Goal: Information Seeking & Learning: Learn about a topic

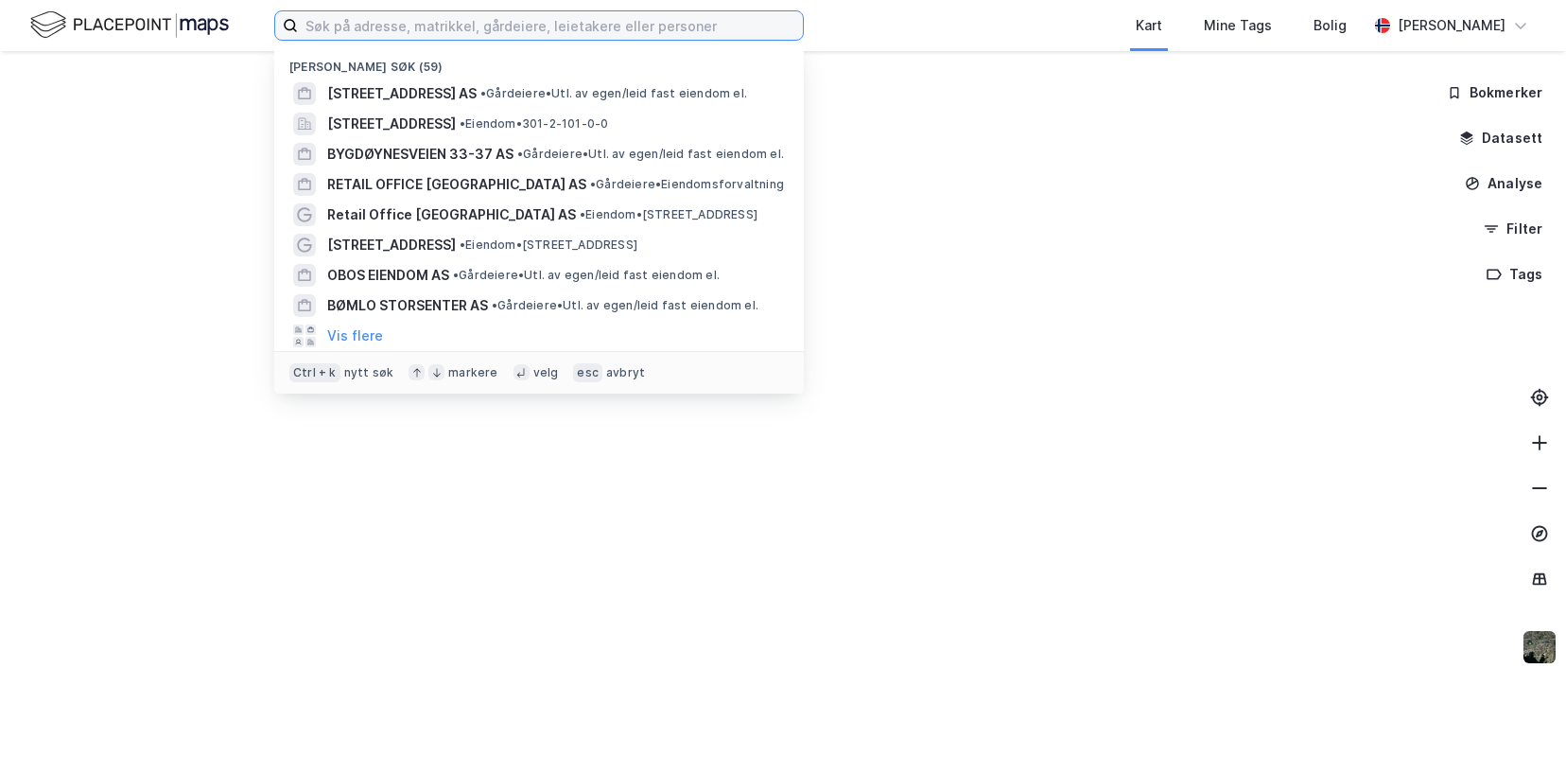
click at [424, 33] on input at bounding box center [550, 25] width 505 height 28
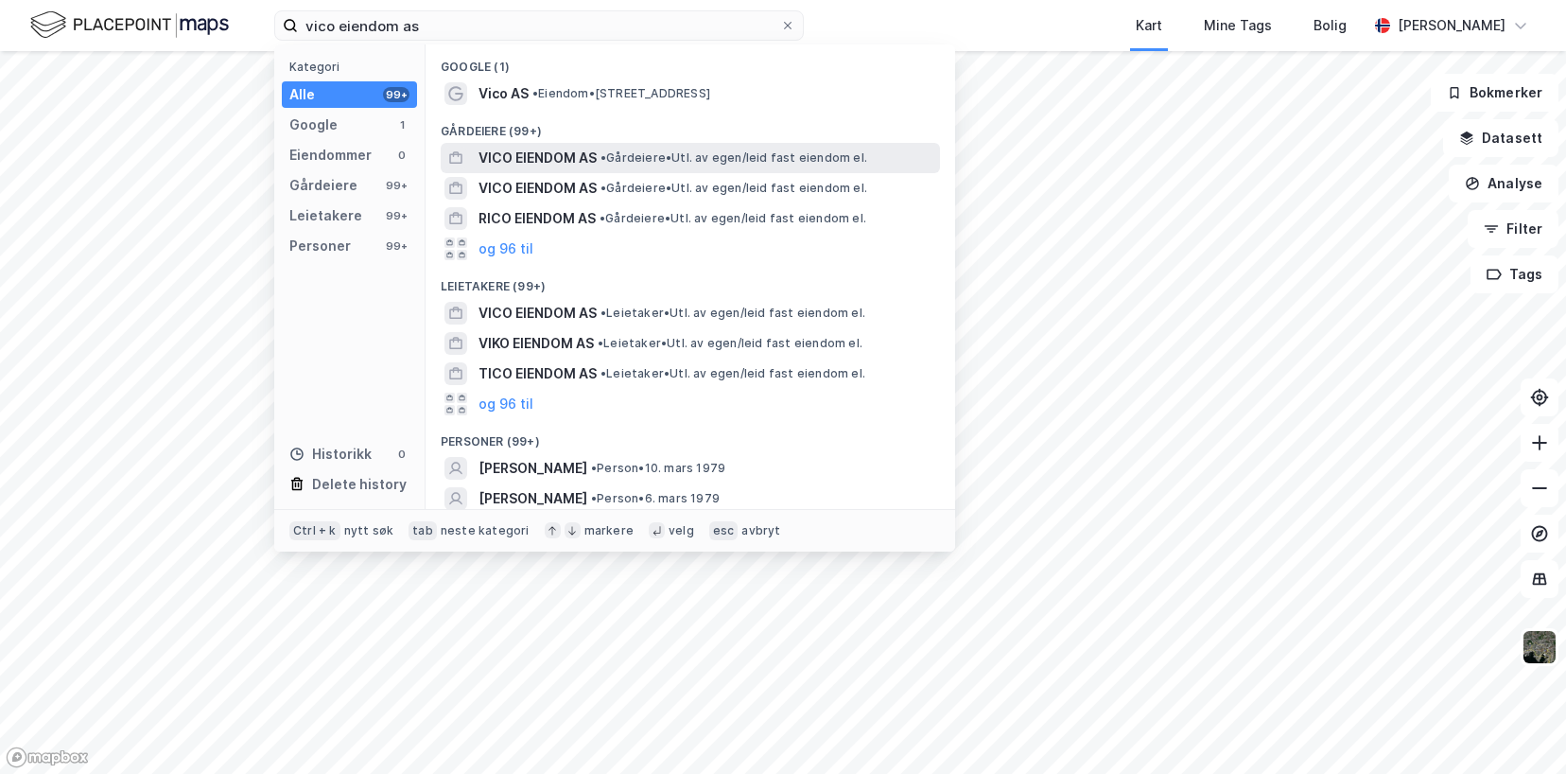
click at [531, 160] on span "VICO EIENDOM AS" at bounding box center [537, 158] width 118 height 23
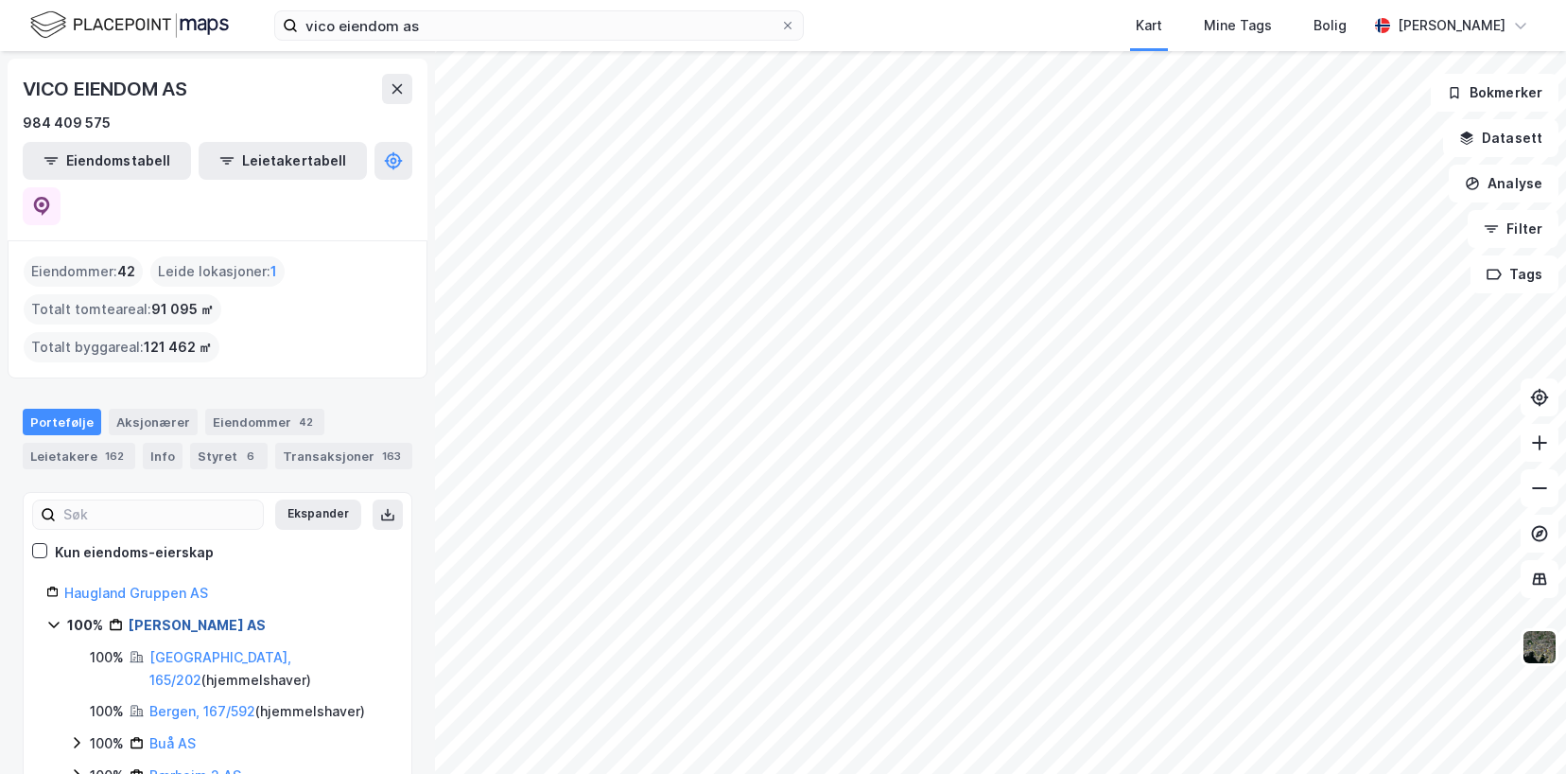
click at [168, 617] on link "[PERSON_NAME] AS" at bounding box center [197, 625] width 137 height 16
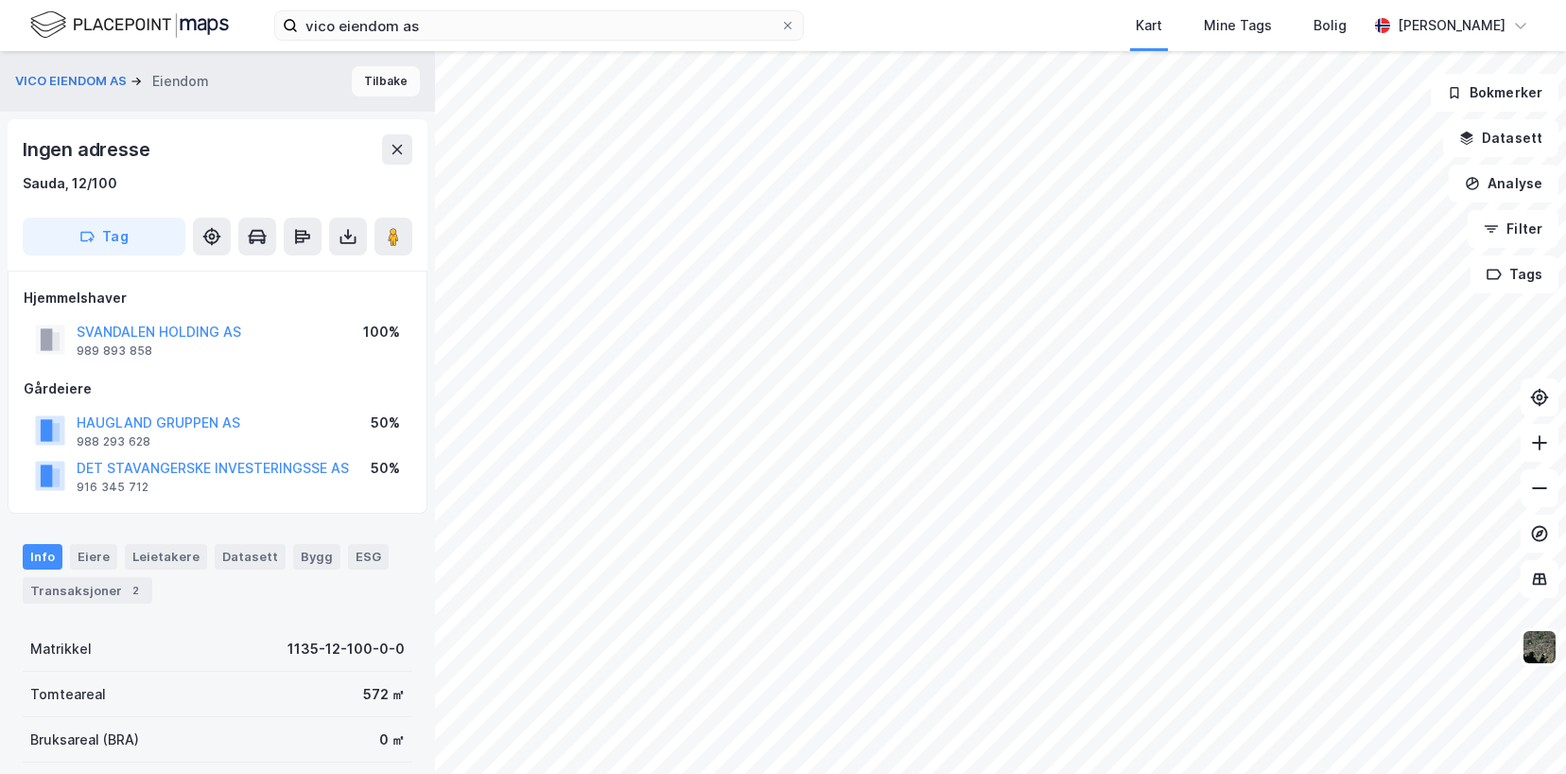
click at [374, 79] on button "Tilbake" at bounding box center [386, 81] width 68 height 30
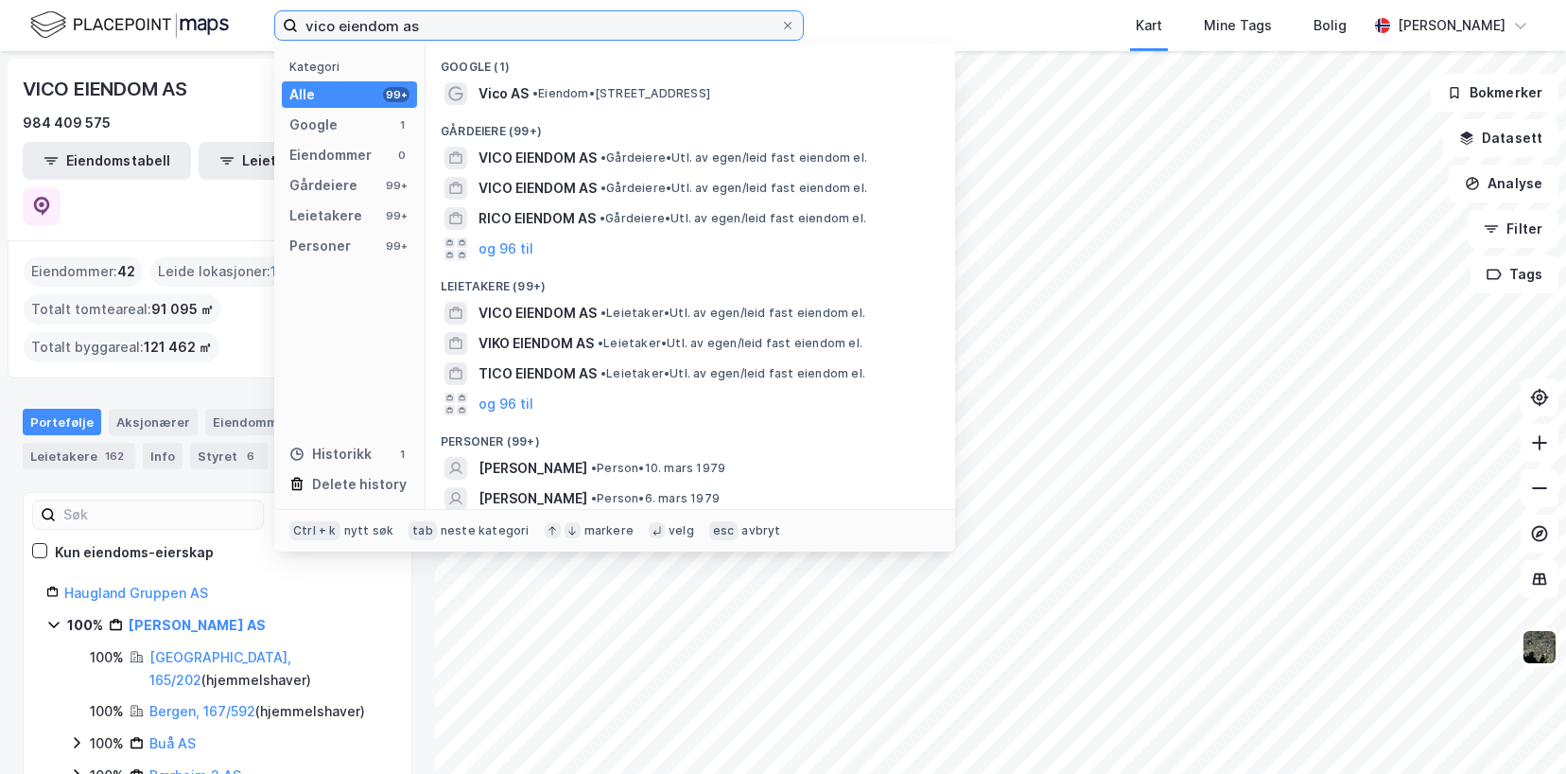
drag, startPoint x: 443, startPoint y: 23, endPoint x: 286, endPoint y: 34, distance: 157.4
click at [286, 34] on label "vico eiendom as" at bounding box center [539, 25] width 530 height 30
paste input "Forus Holdco AS"
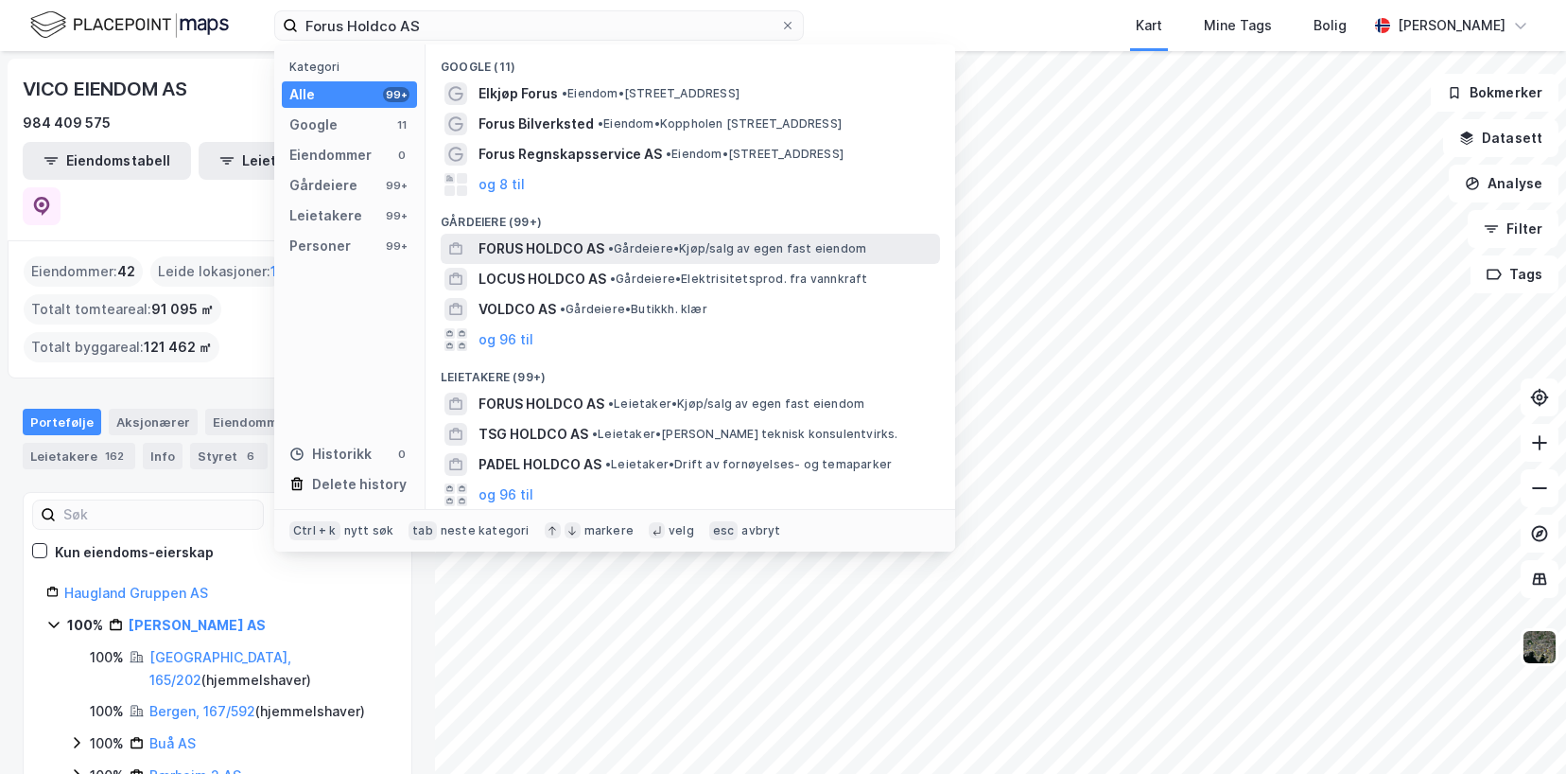
click at [492, 243] on span "FORUS HOLDCO AS" at bounding box center [541, 248] width 126 height 23
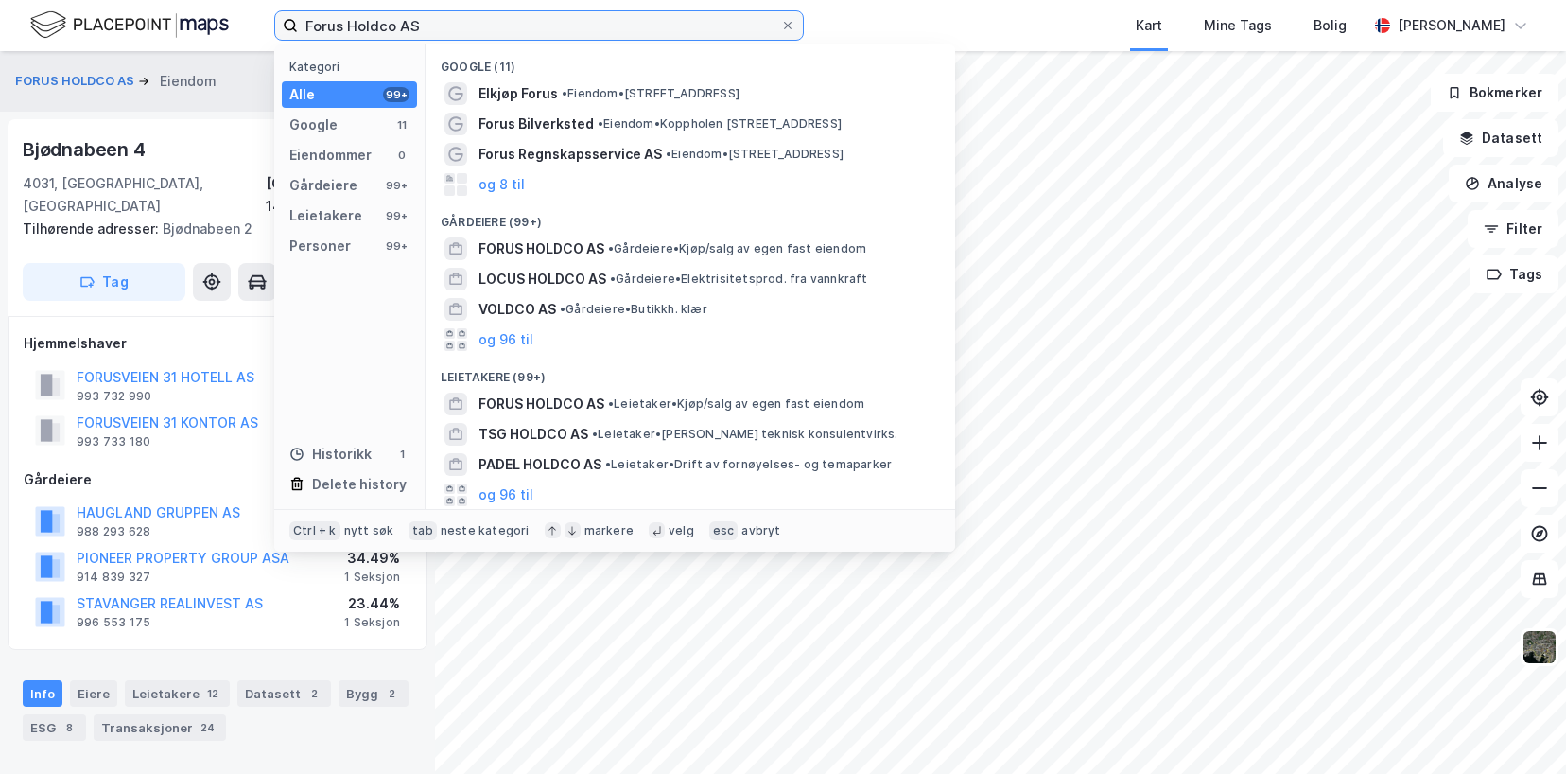
drag, startPoint x: 478, startPoint y: 30, endPoint x: 217, endPoint y: 37, distance: 261.1
click at [217, 37] on div "Forus Holdco AS Kategori Alle 99+ Google 11 Eiendommer 0 Gårdeiere 99+ Leietake…" at bounding box center [783, 25] width 1566 height 51
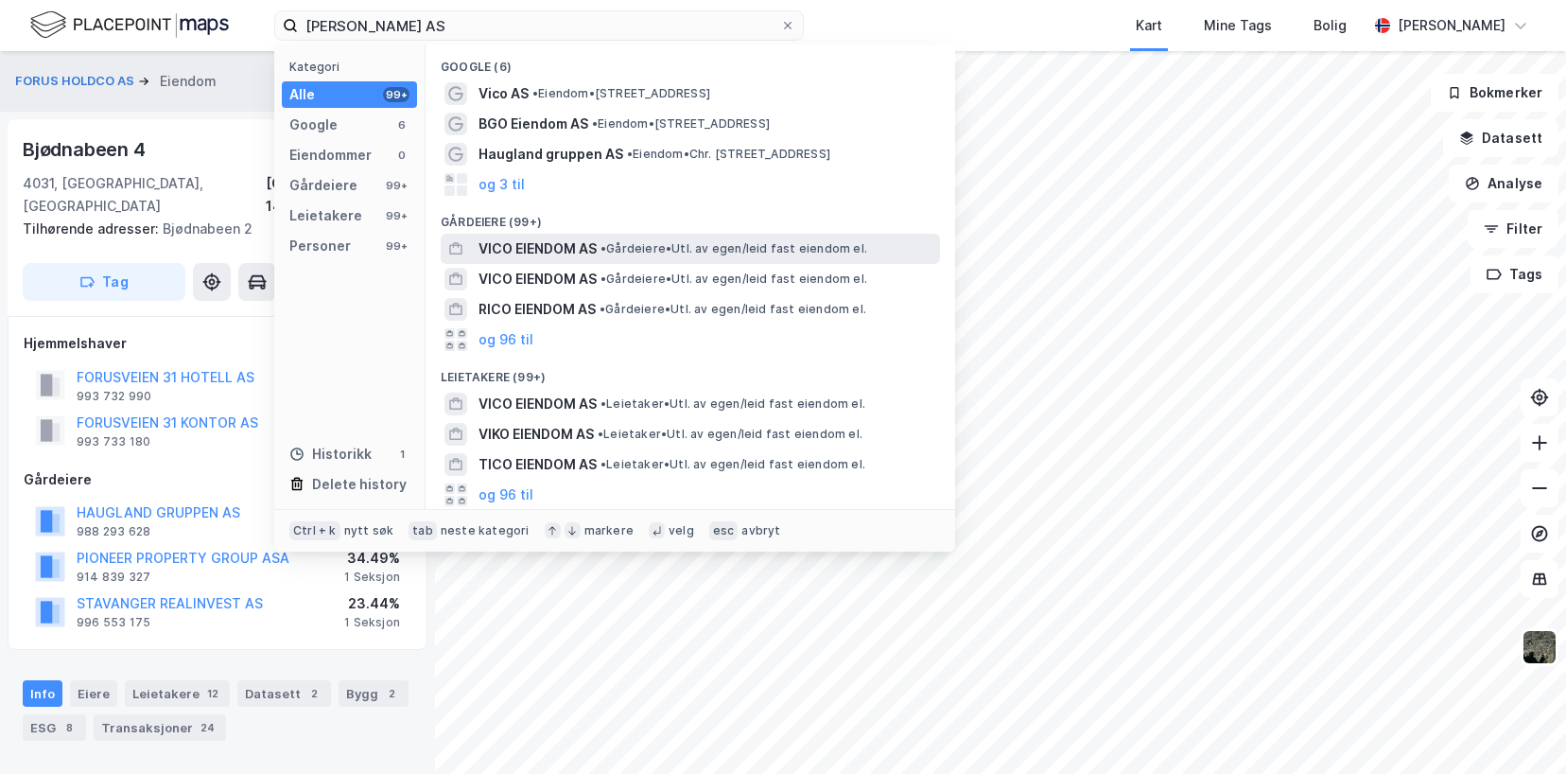
click at [534, 254] on span "VICO EIENDOM AS" at bounding box center [537, 248] width 118 height 23
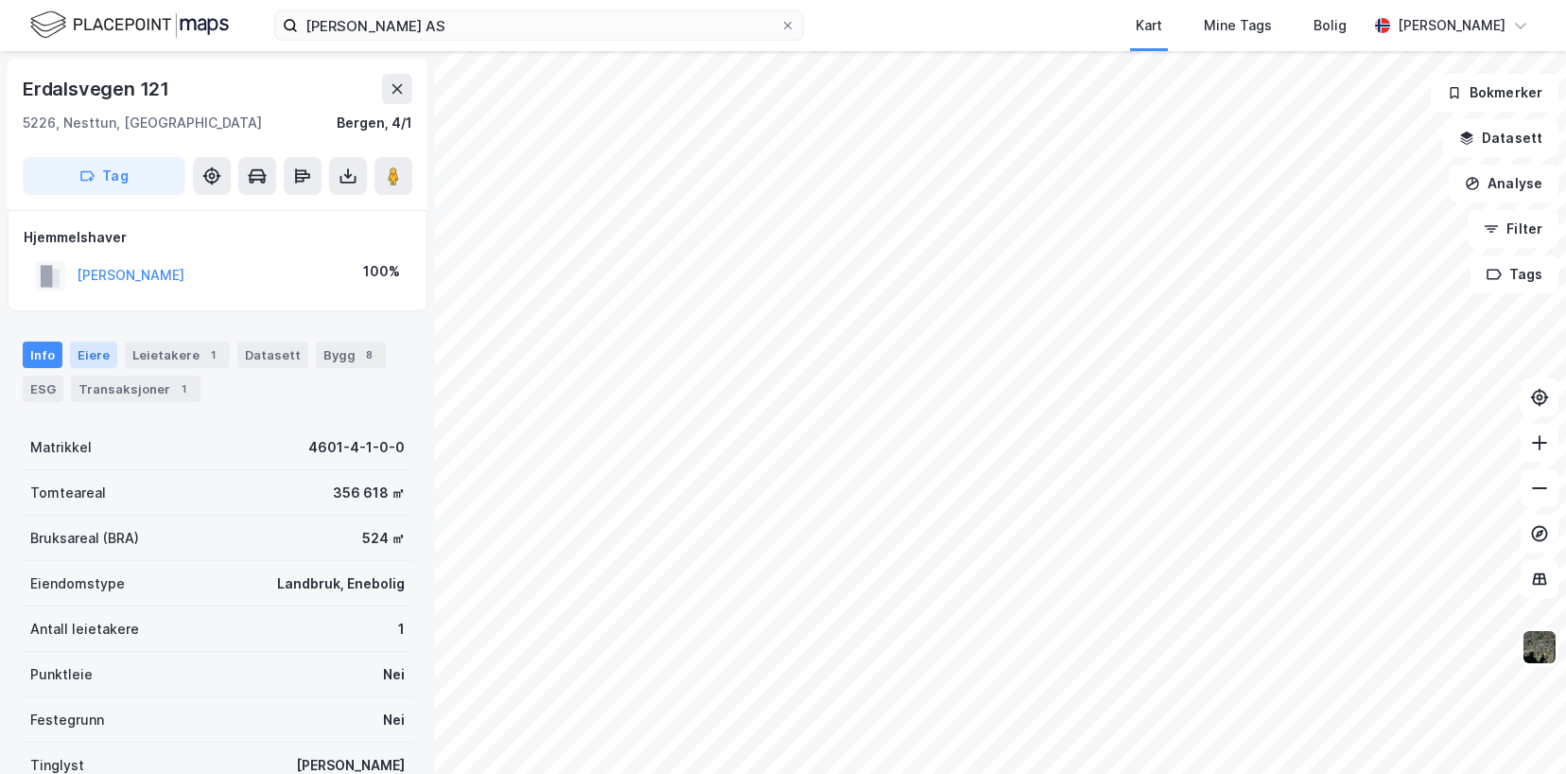
click at [89, 347] on div "Eiere" at bounding box center [93, 354] width 47 height 26
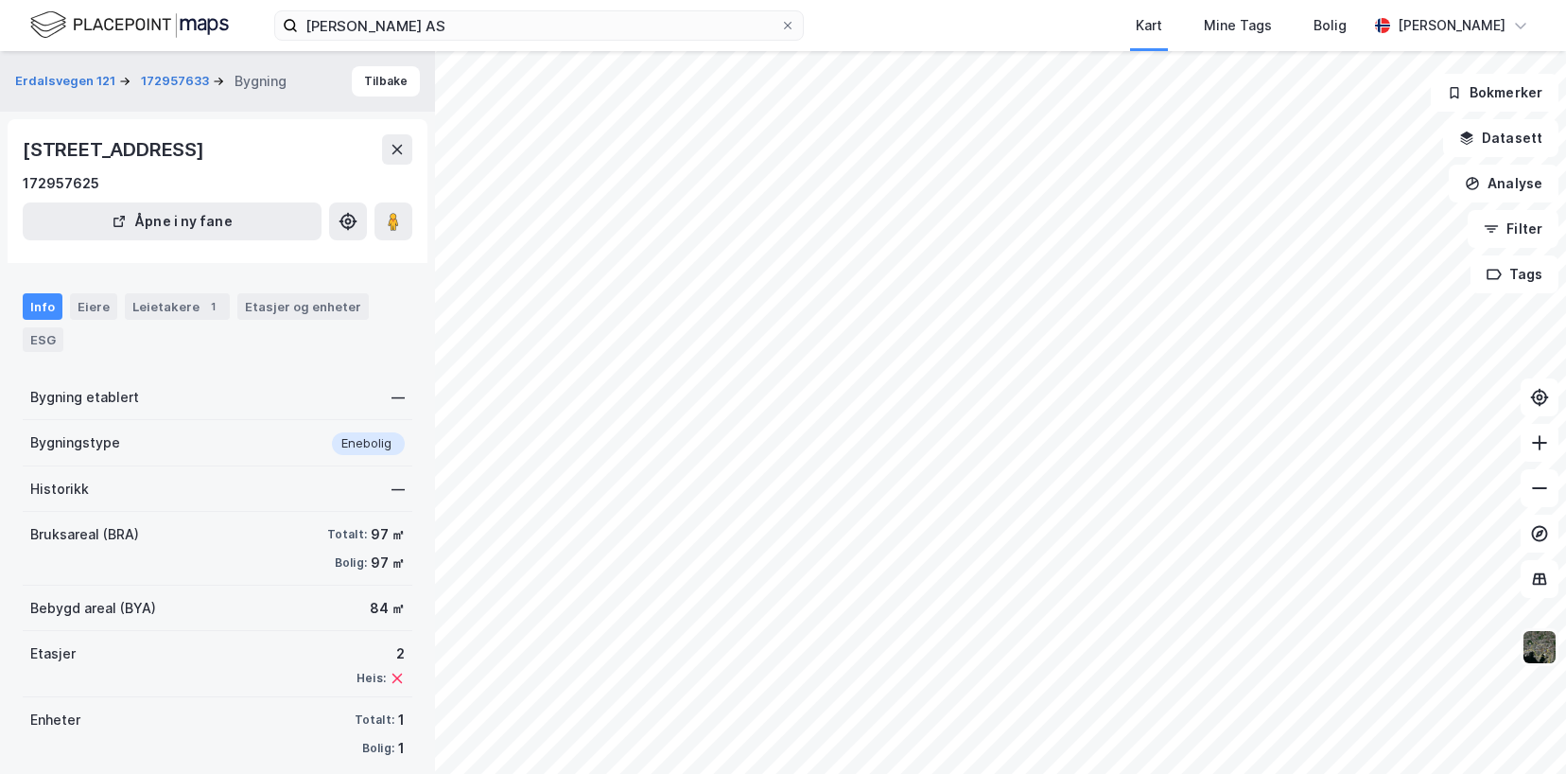
click at [1544, 650] on img at bounding box center [1540, 647] width 36 height 36
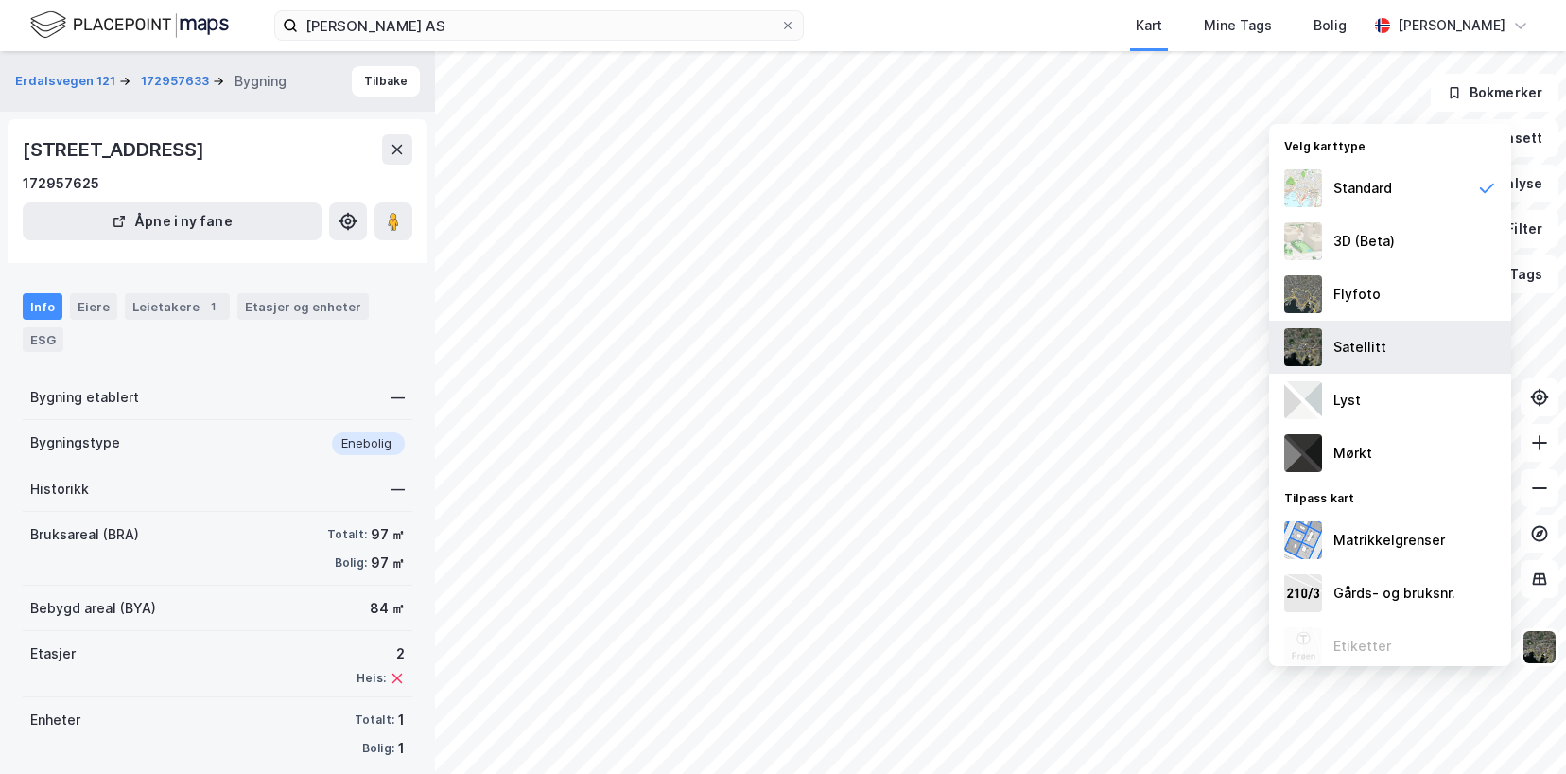
click at [1326, 340] on div "Satellitt" at bounding box center [1390, 347] width 242 height 53
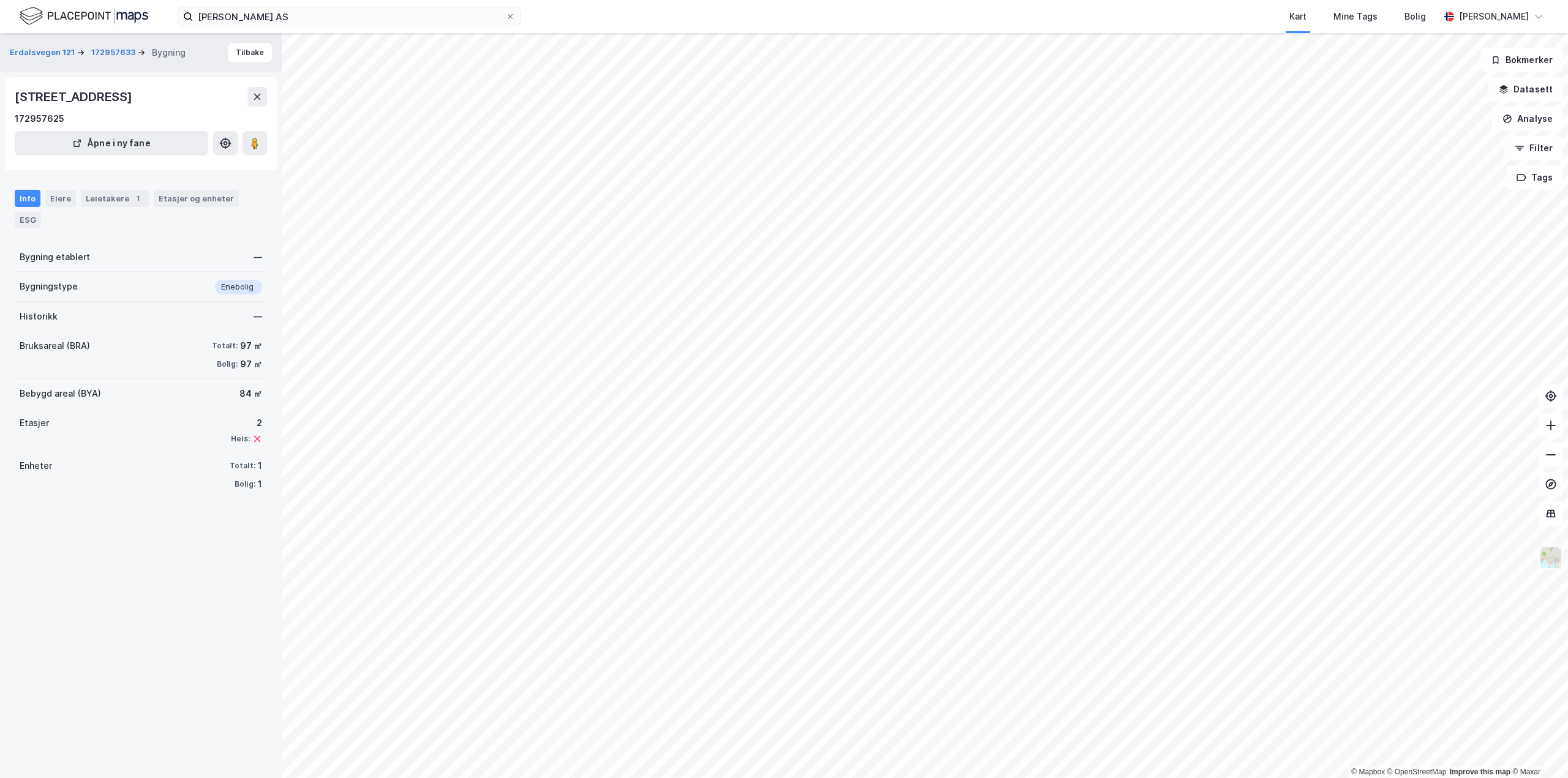
click at [1014, 500] on img at bounding box center [1551, 557] width 23 height 23
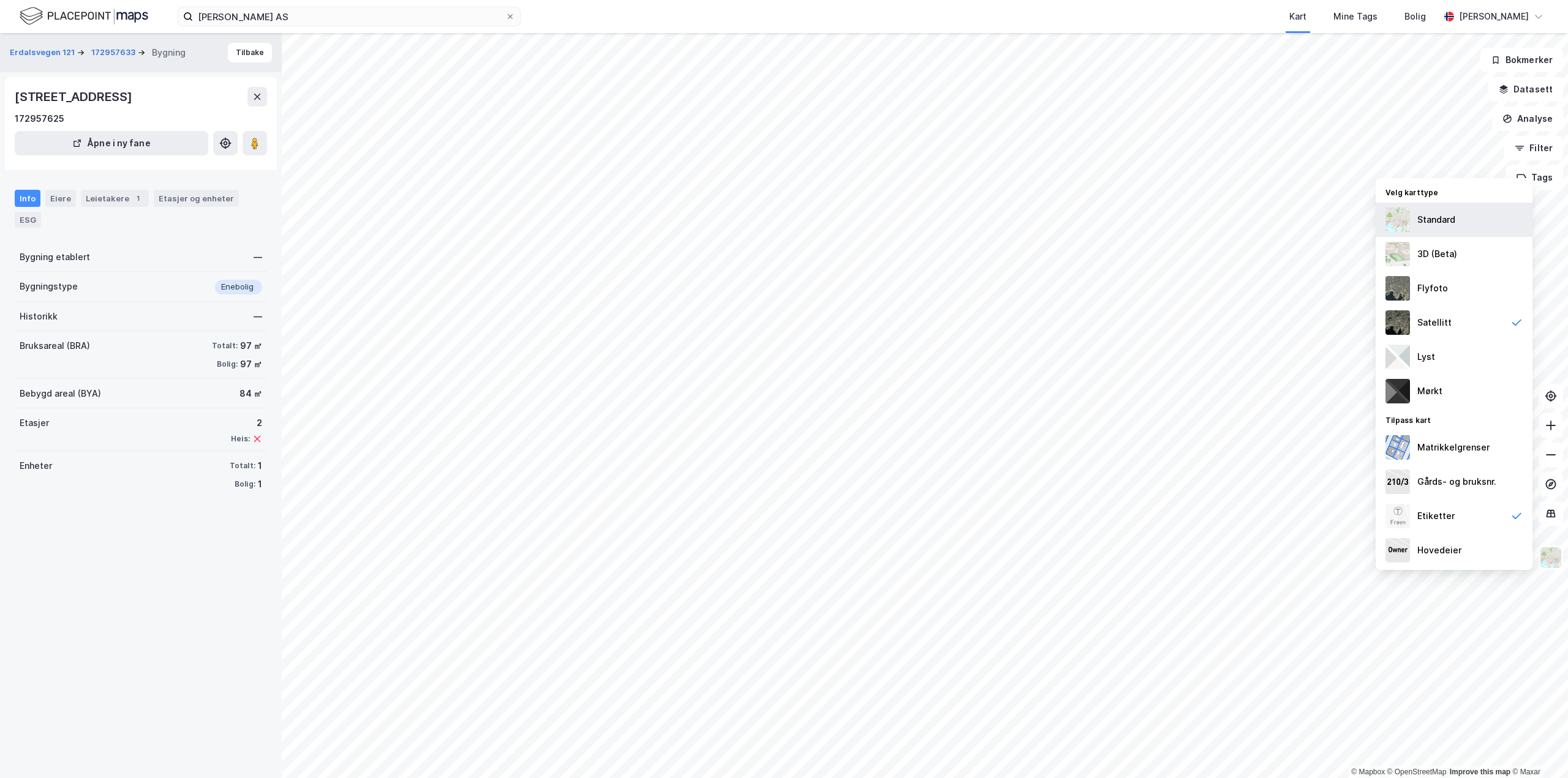
click at [1014, 221] on div "Standard" at bounding box center [1436, 219] width 38 height 15
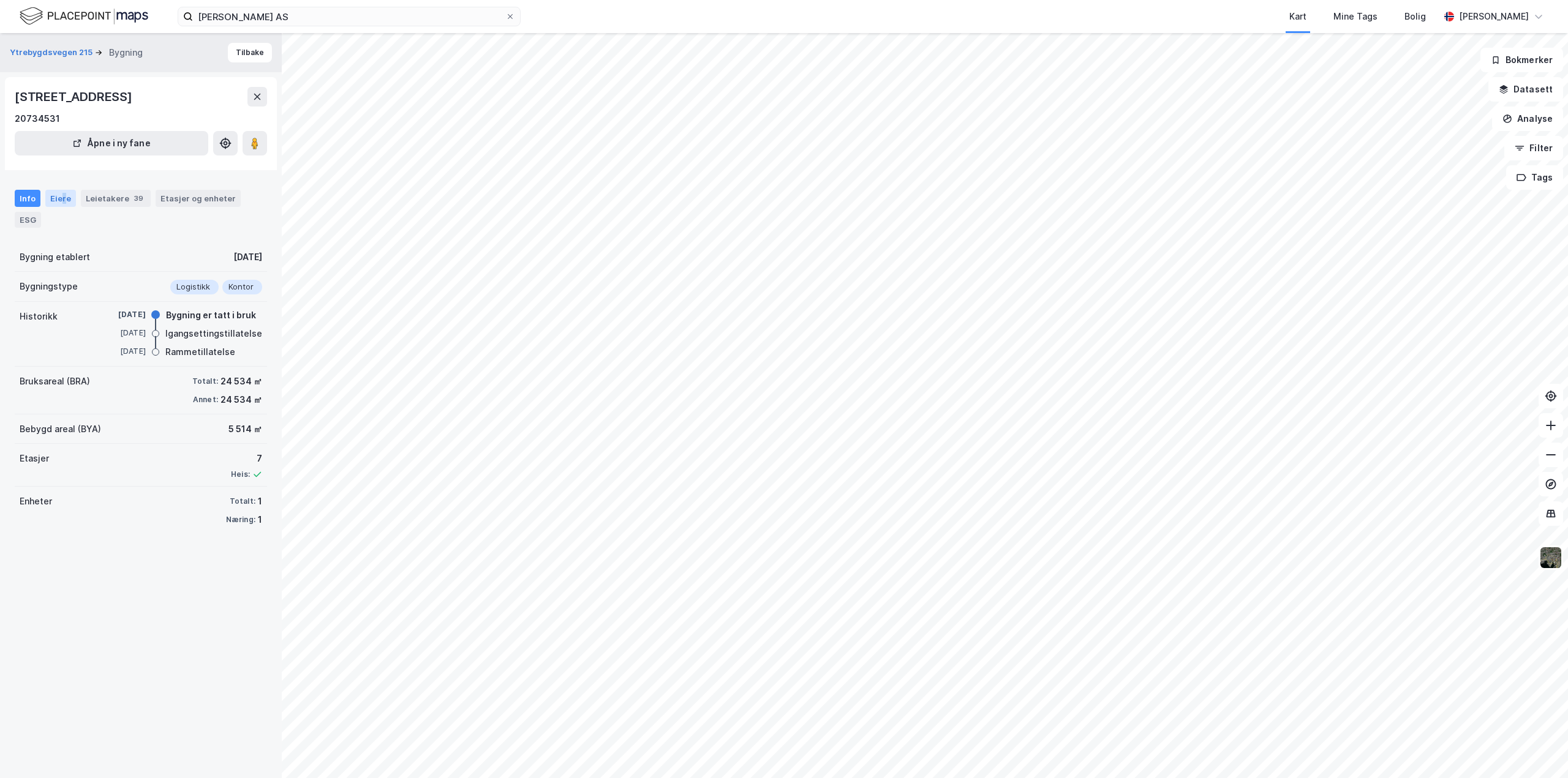
click at [63, 199] on div "Eiere" at bounding box center [60, 198] width 30 height 17
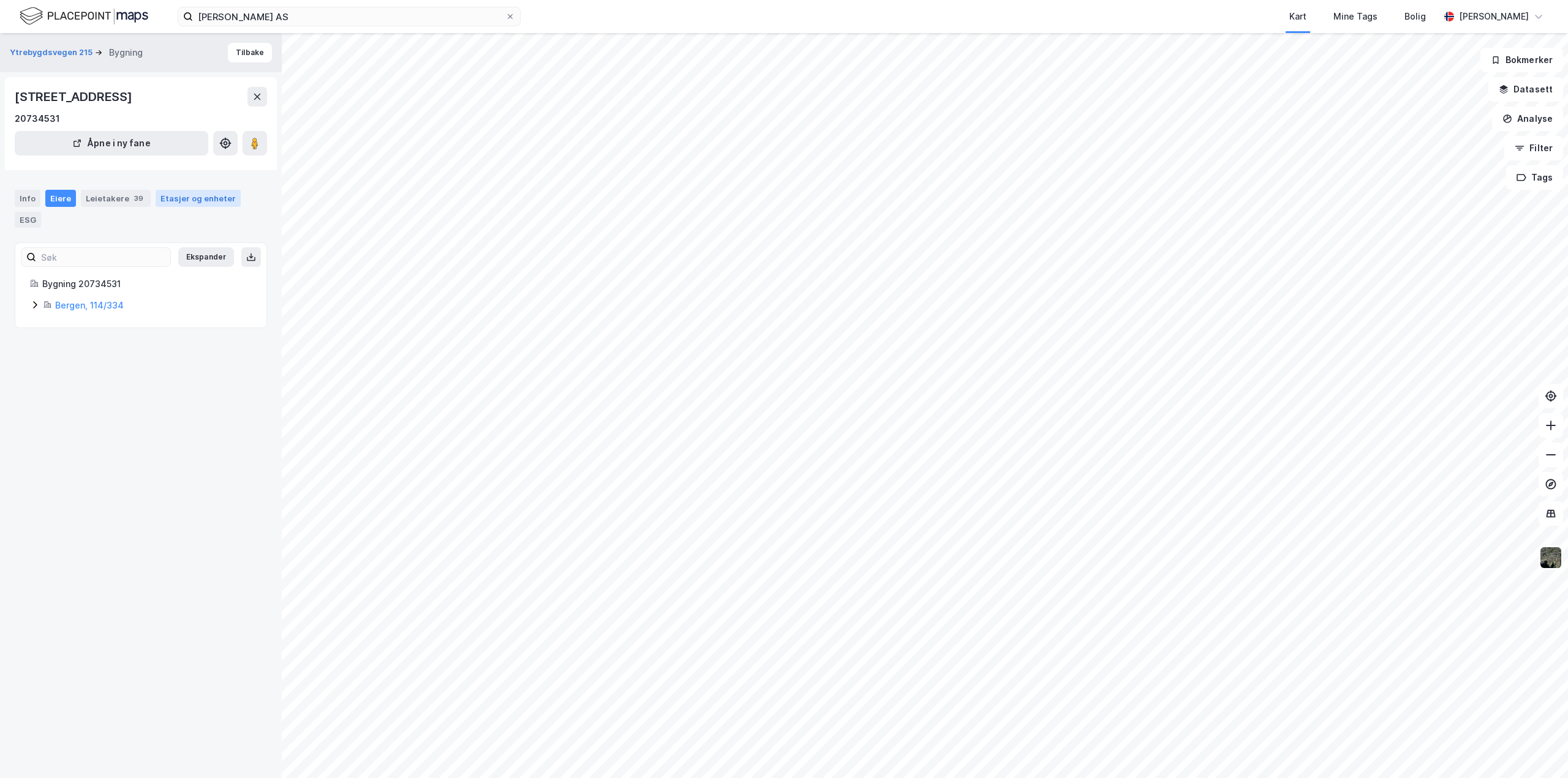
click at [192, 201] on div "Etasjer og enheter" at bounding box center [198, 198] width 75 height 11
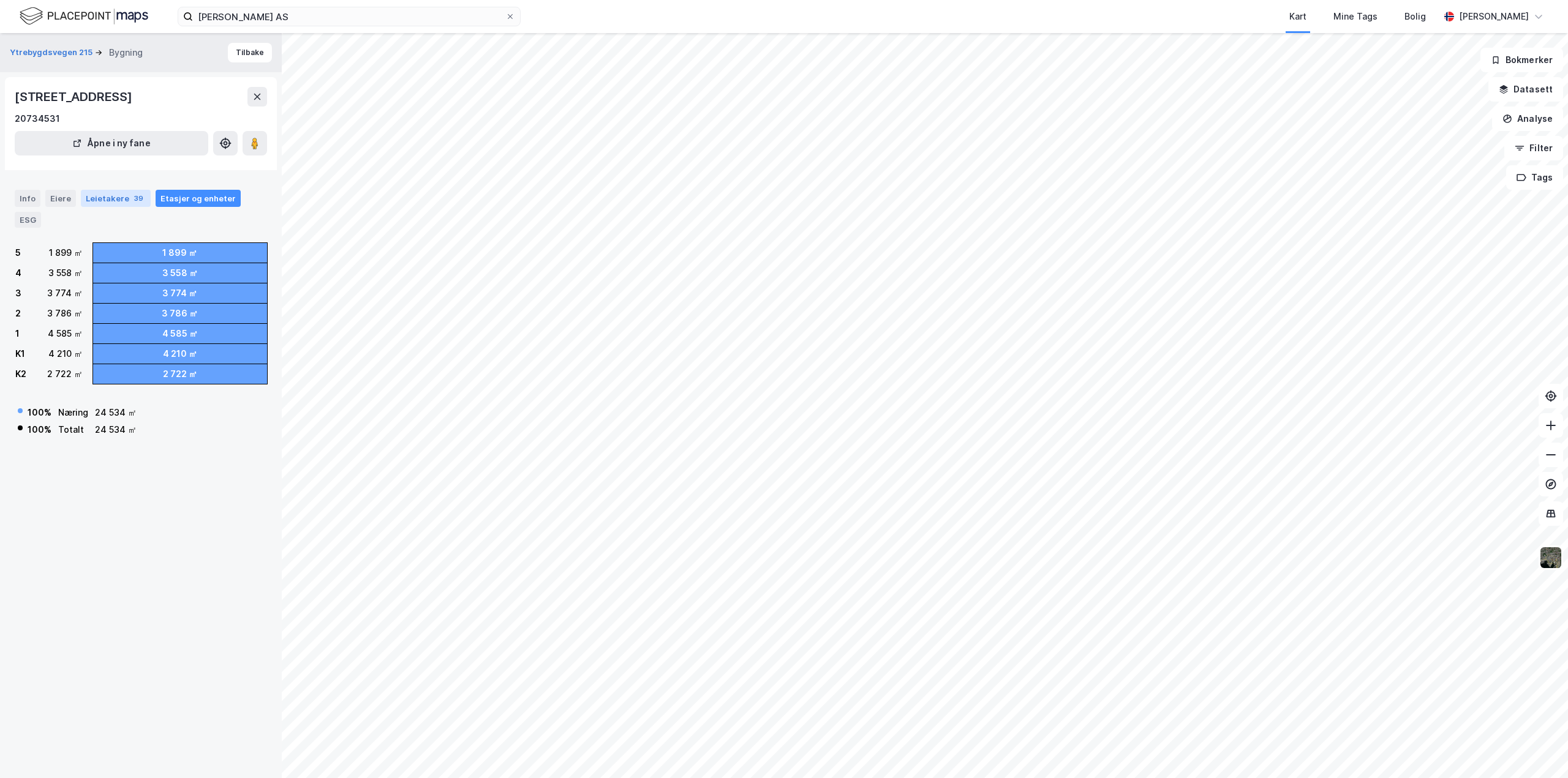
click at [91, 195] on div "Leietakere 39" at bounding box center [116, 198] width 70 height 17
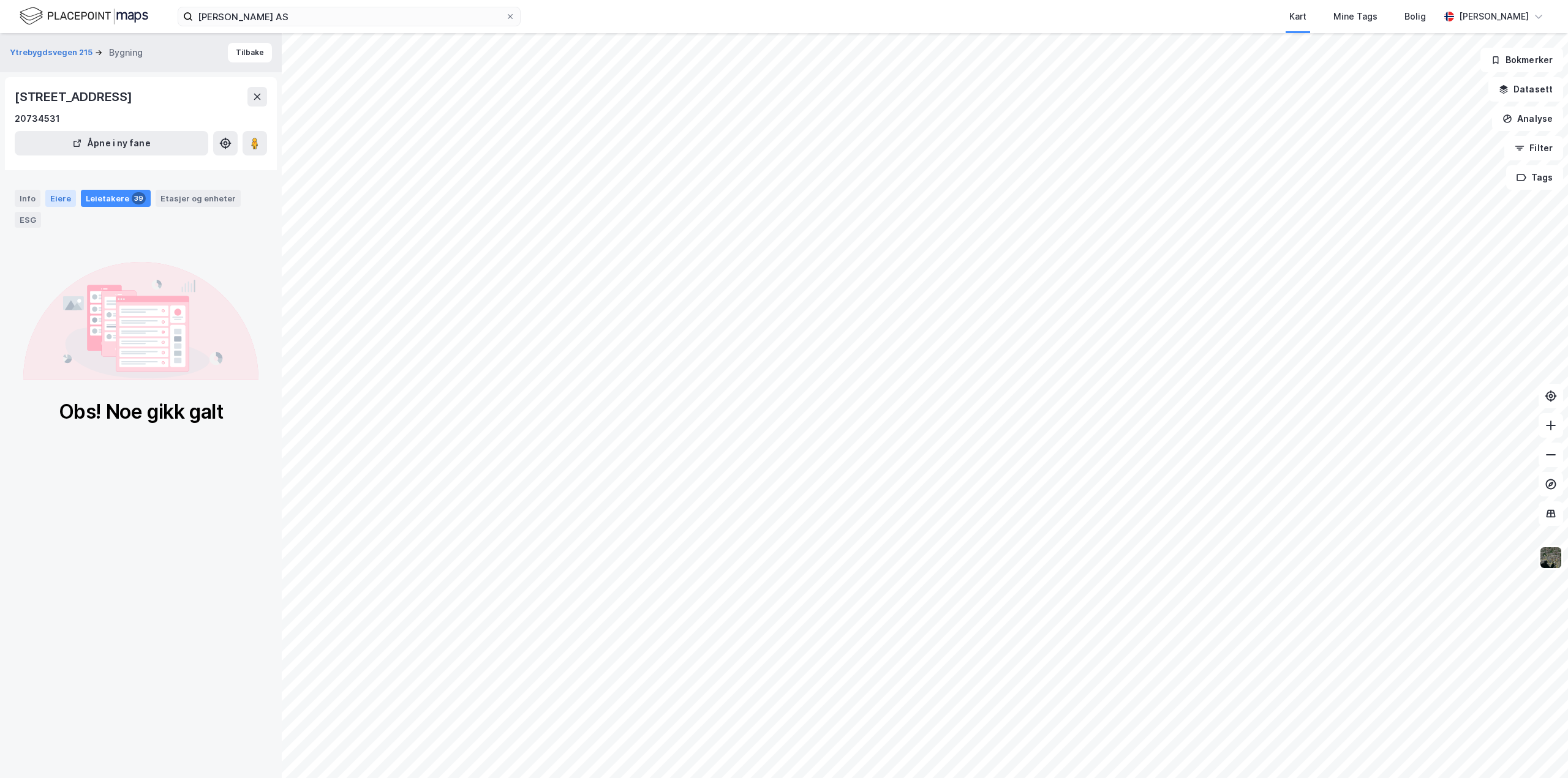
click at [45, 194] on div "Eiere" at bounding box center [60, 198] width 30 height 17
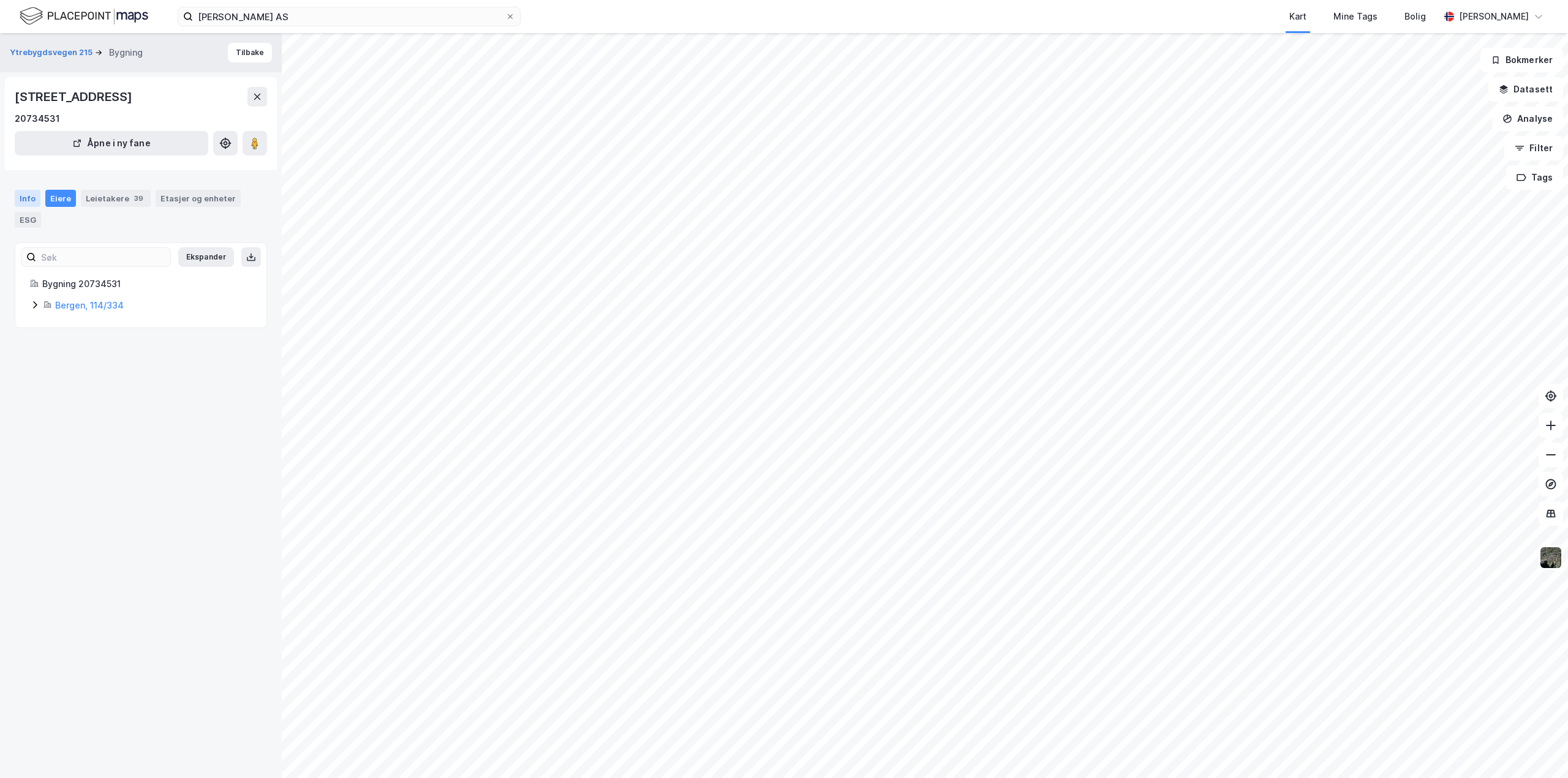
click at [23, 194] on div "Info" at bounding box center [28, 198] width 26 height 17
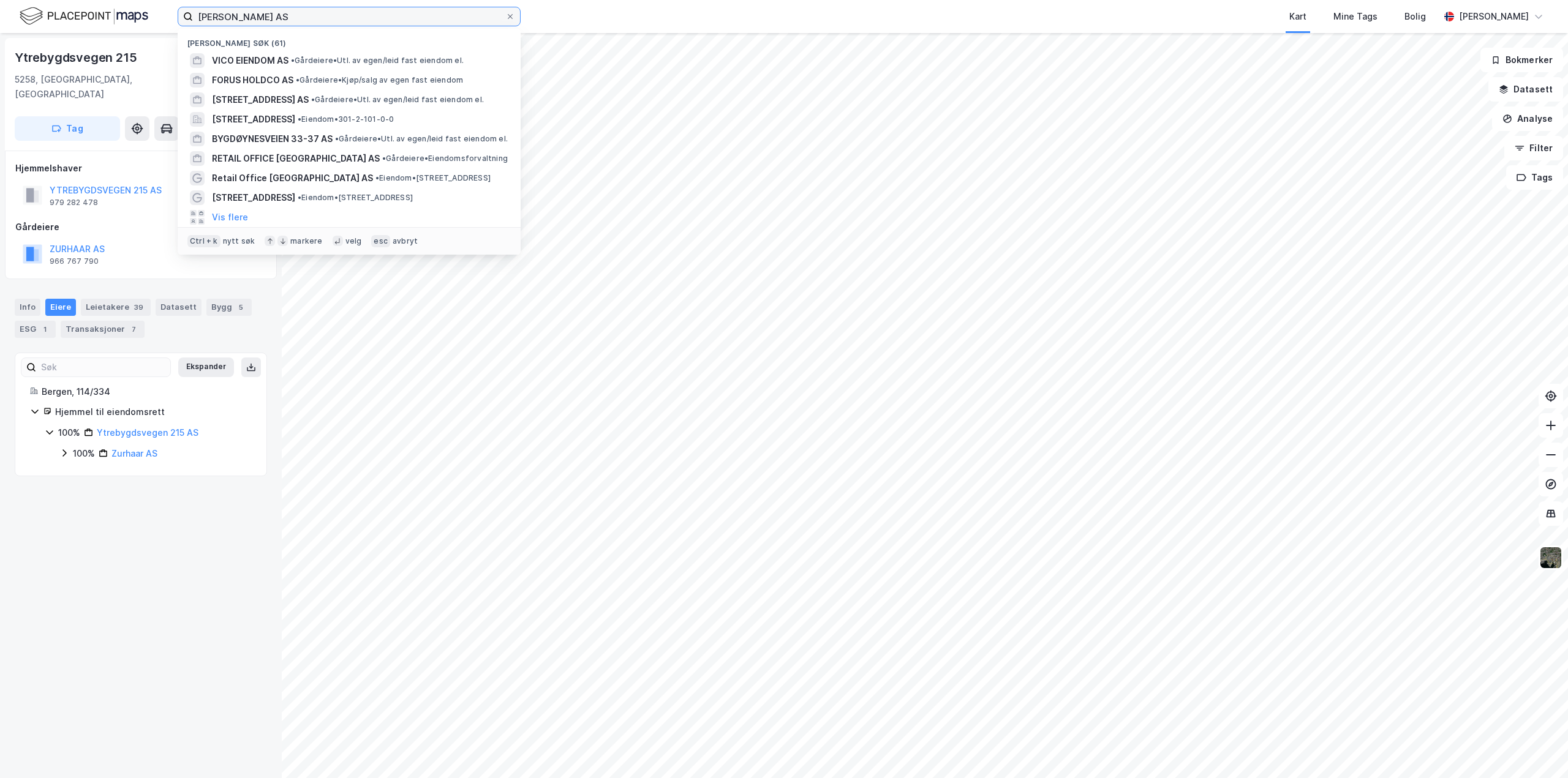
drag, startPoint x: 286, startPoint y: 19, endPoint x: 167, endPoint y: 25, distance: 119.2
click at [172, 25] on div "[PERSON_NAME] AS Nylige søk (61) VICO EIENDOM AS • Gårdeiere • Utl. av egen/[PE…" at bounding box center [784, 16] width 1568 height 33
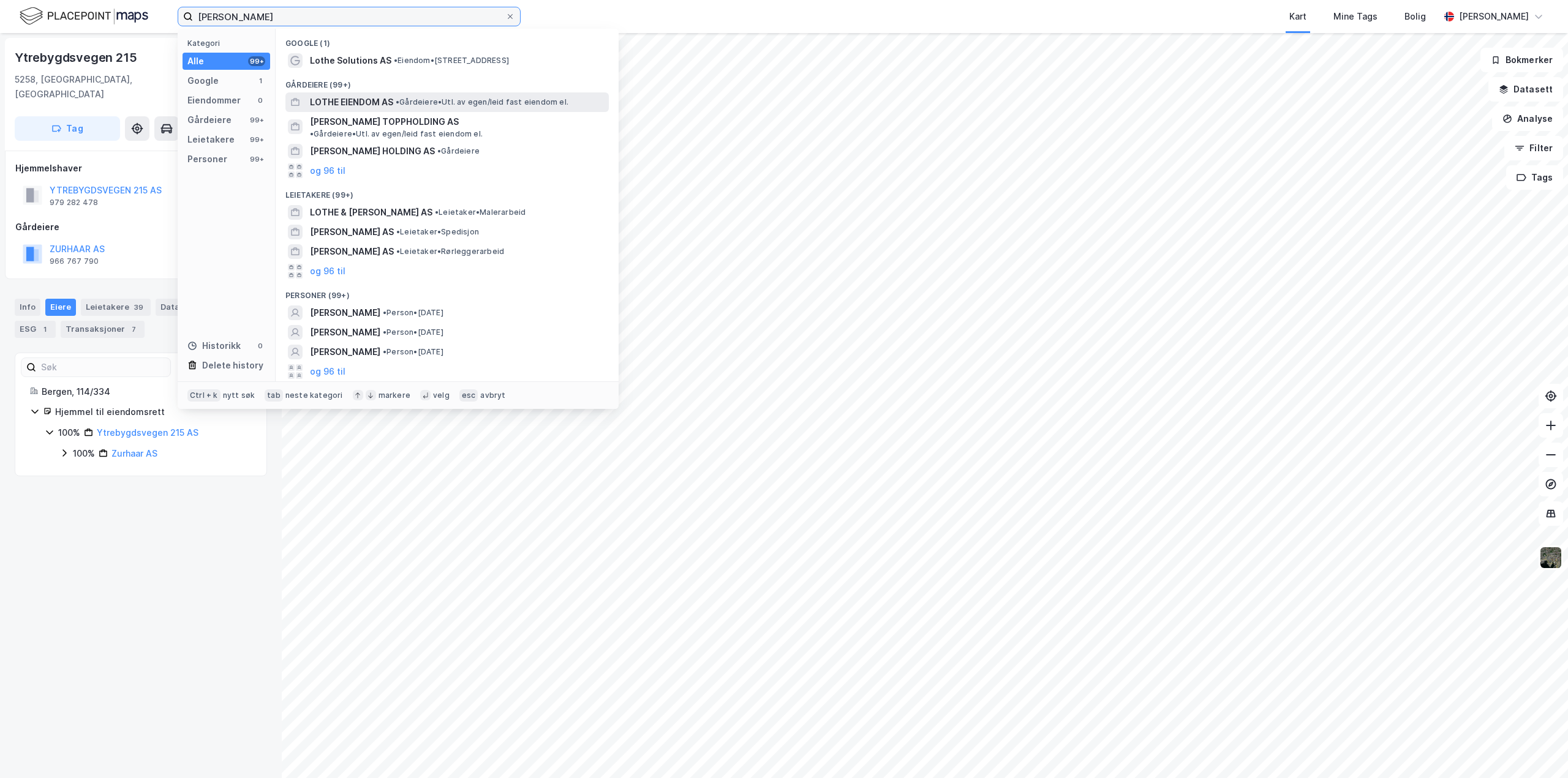
type input "[PERSON_NAME]"
click at [347, 99] on span "LOTHE EIENDOM AS" at bounding box center [351, 102] width 84 height 15
